Goal: Transaction & Acquisition: Download file/media

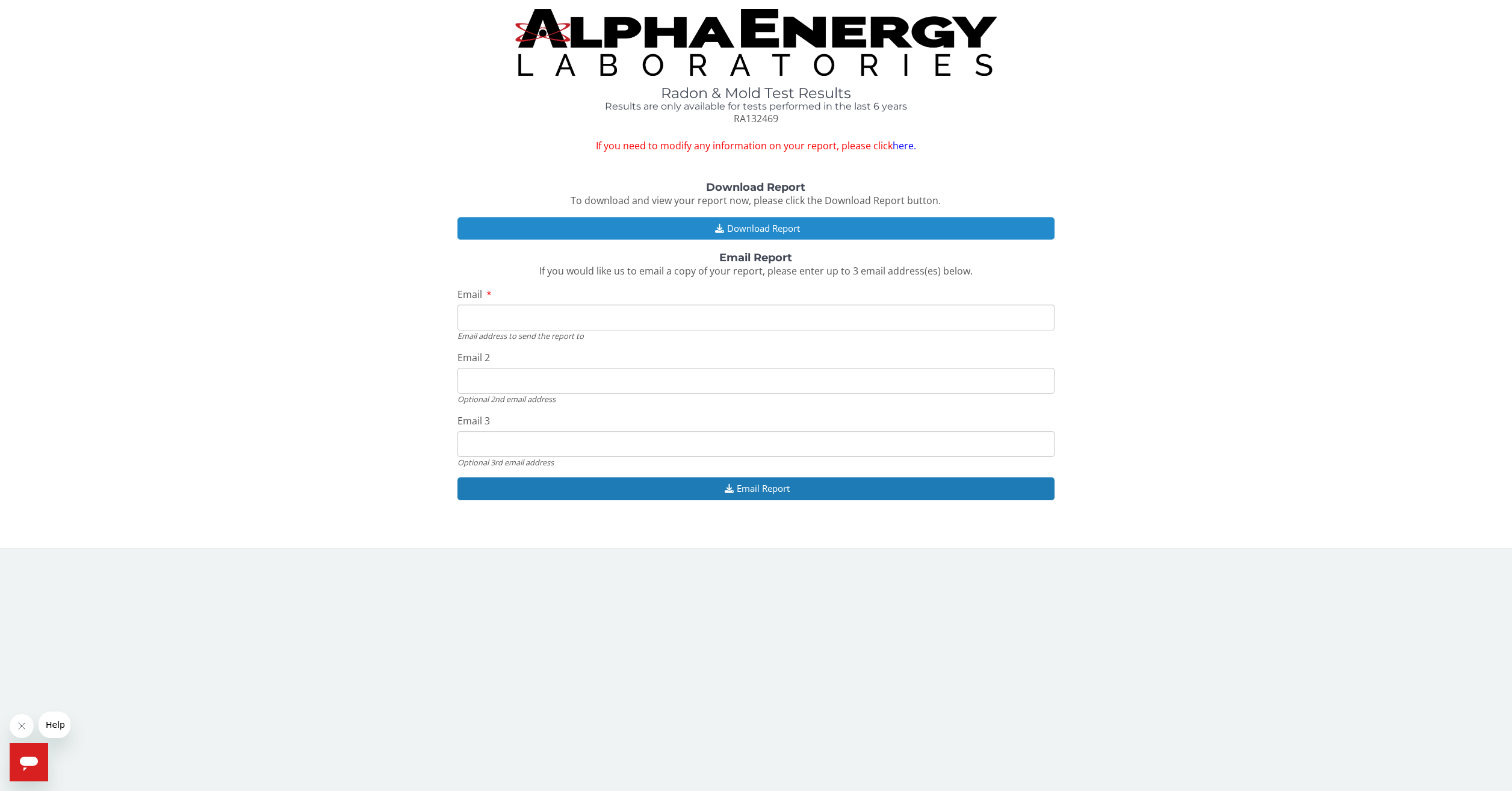
click at [751, 230] on button "Download Report" at bounding box center [756, 229] width 598 height 23
